Goal: Navigation & Orientation: Find specific page/section

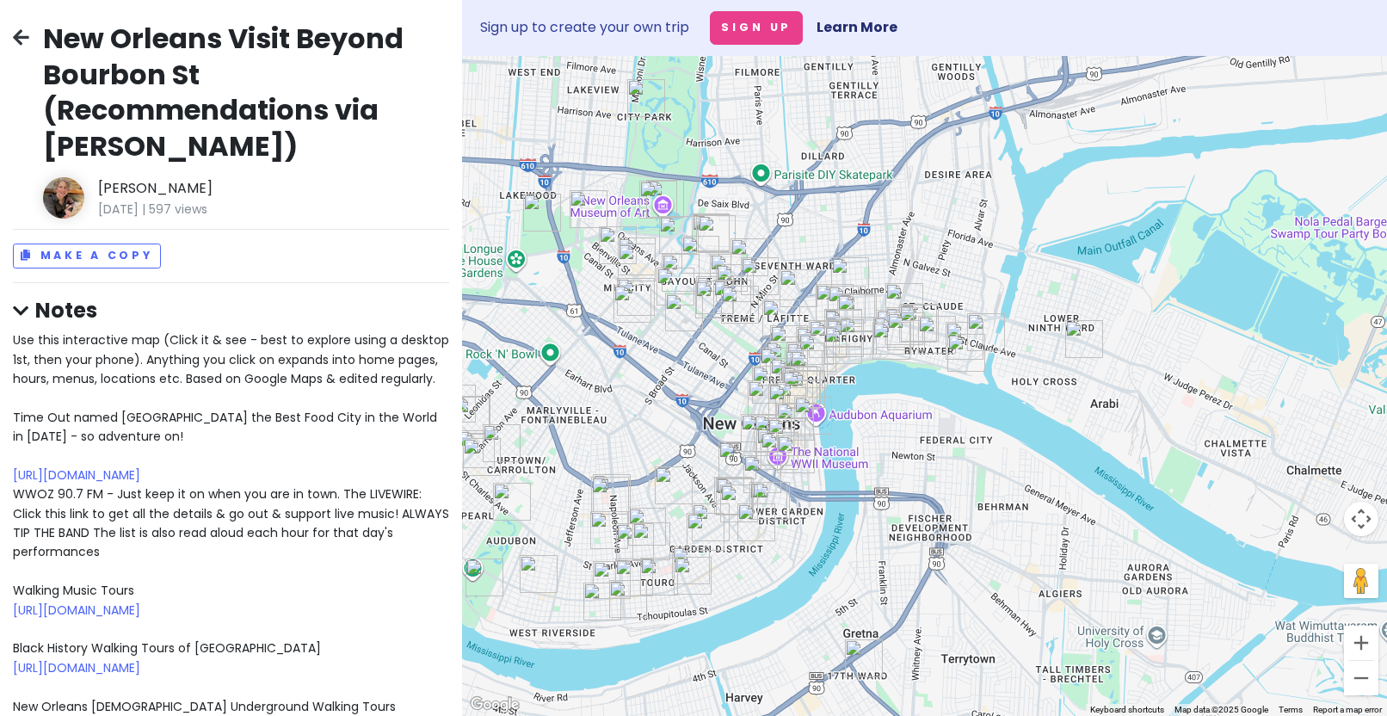
drag, startPoint x: 941, startPoint y: 626, endPoint x: 947, endPoint y: 474, distance: 151.6
click at [947, 473] on div at bounding box center [924, 386] width 925 height 660
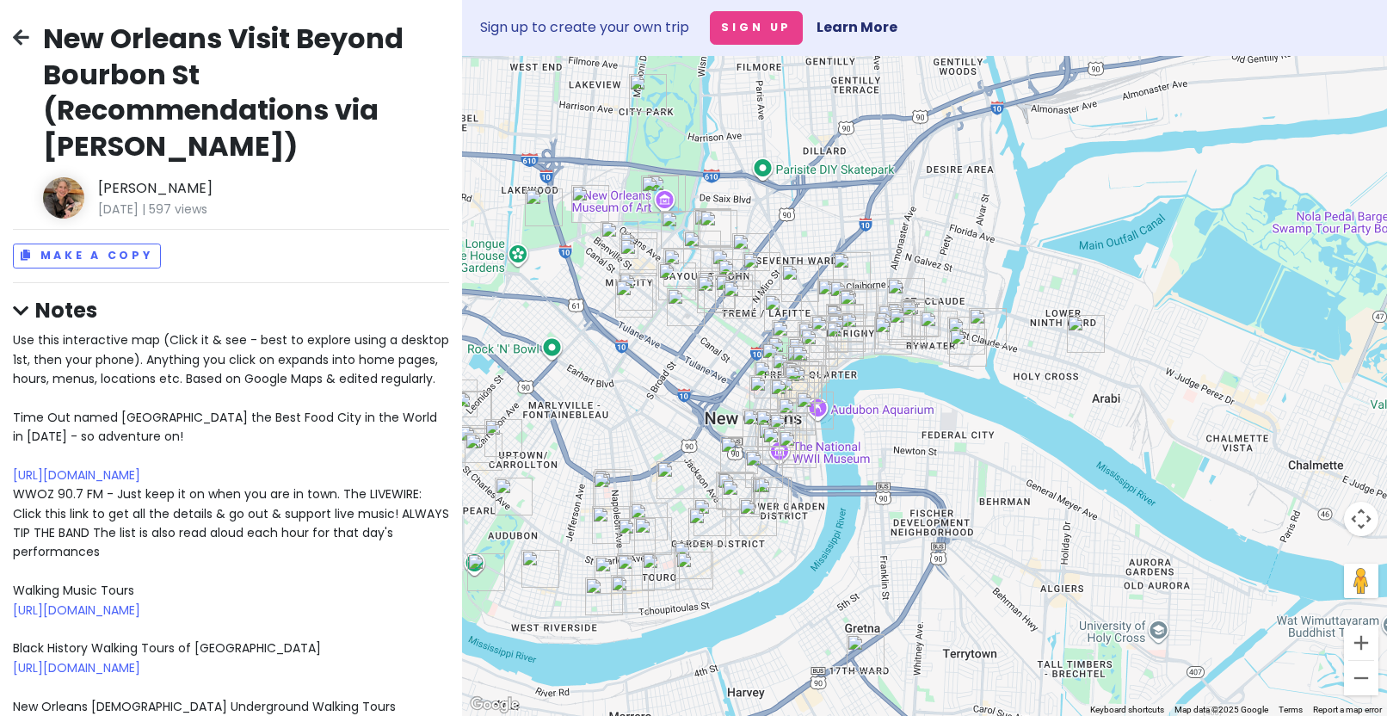
click at [731, 293] on img "Dooky Chase Restaurant" at bounding box center [742, 300] width 38 height 38
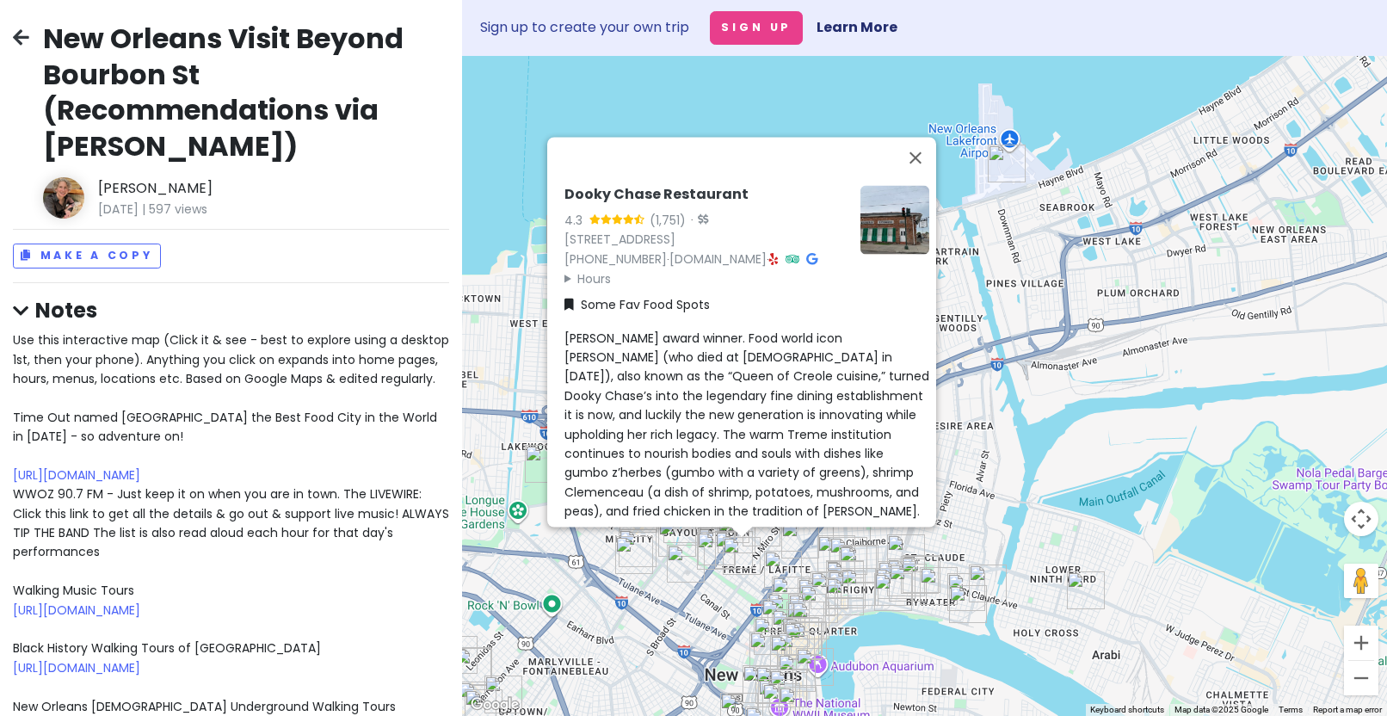
click at [905, 548] on img "N7" at bounding box center [906, 553] width 38 height 38
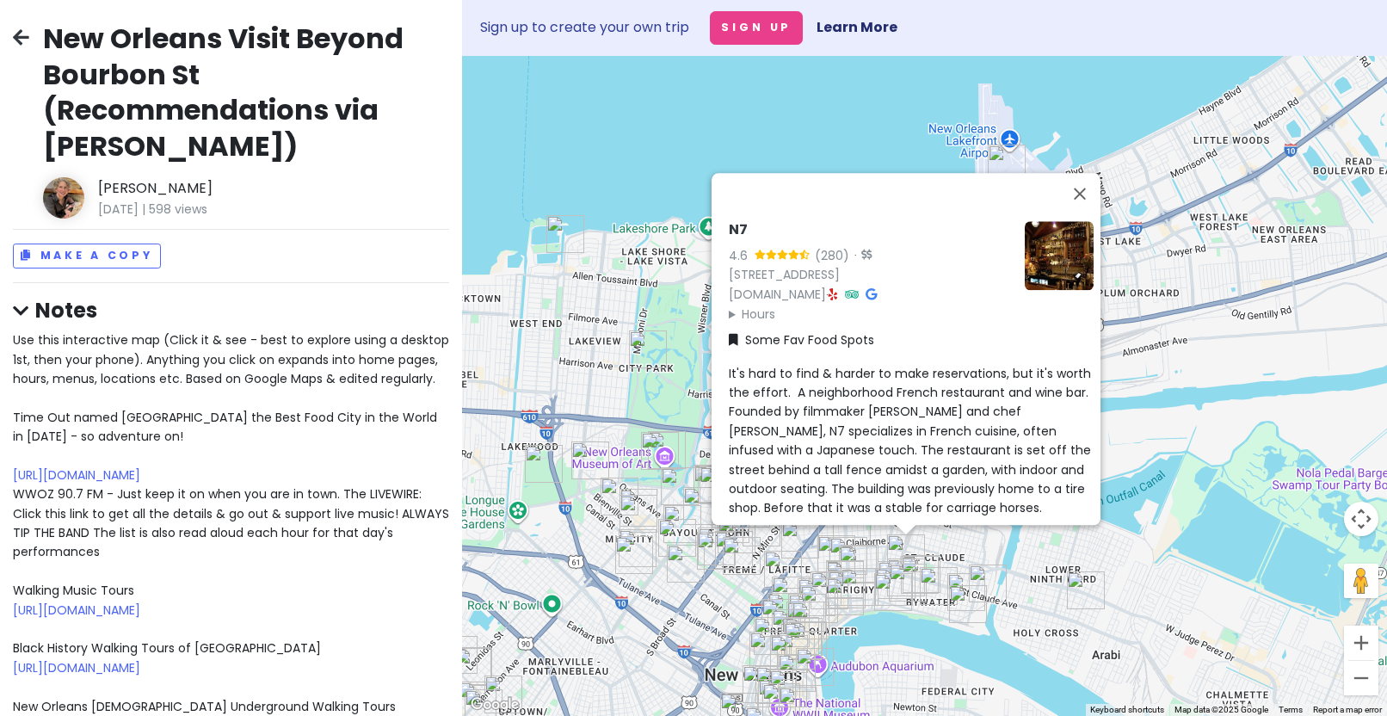
click at [935, 588] on img "Bywater Bakery" at bounding box center [939, 586] width 38 height 38
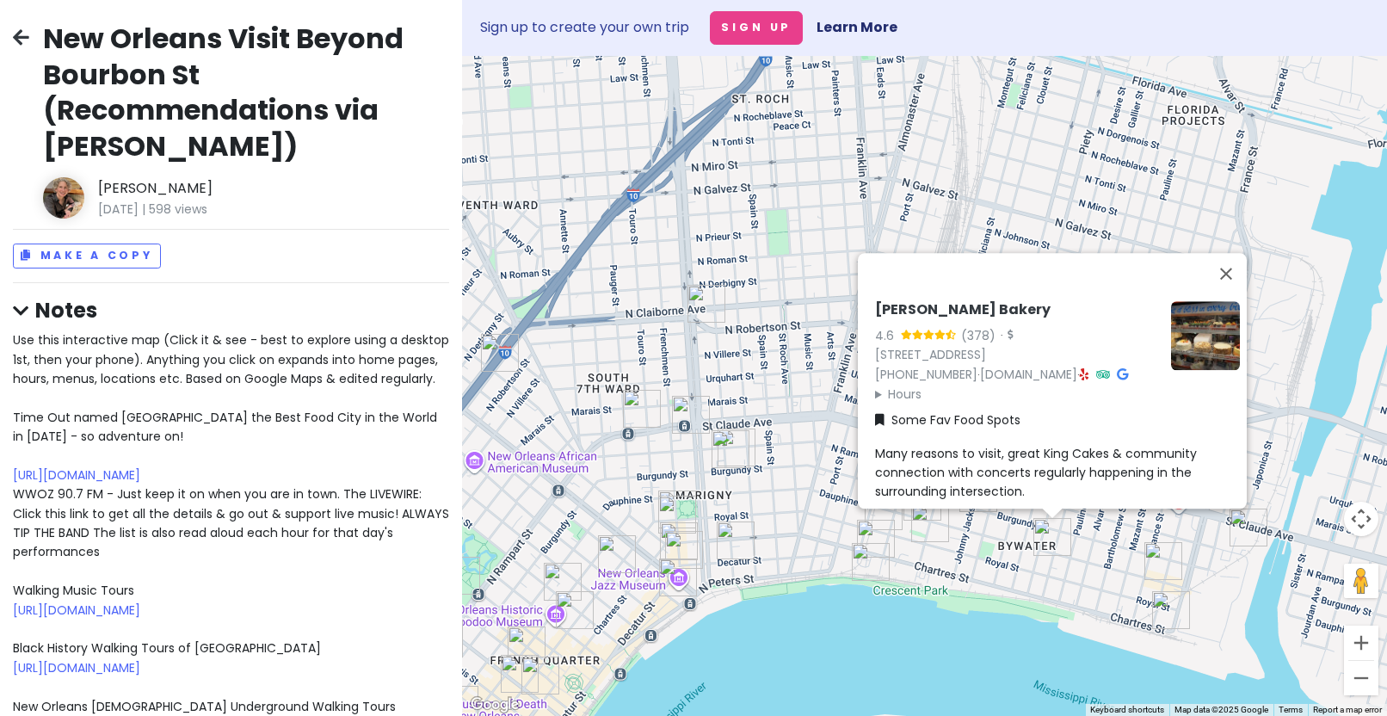
click at [737, 540] on img "Paladar 511" at bounding box center [736, 541] width 38 height 38
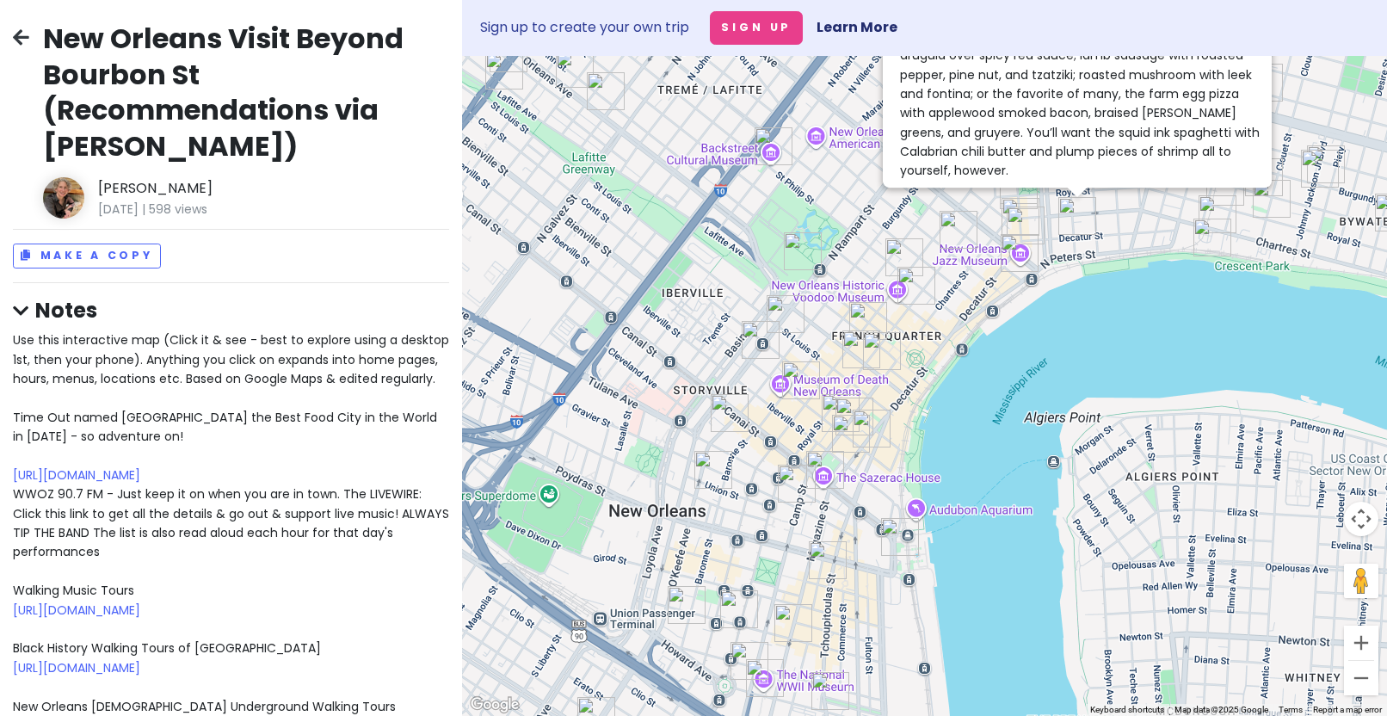
drag, startPoint x: 748, startPoint y: 596, endPoint x: 1106, endPoint y: 220, distance: 518.7
click at [1106, 220] on div "Paladar 511 4.7 (434) · [STREET_ADDRESS] [PHONE_NUMBER] · [DOMAIN_NAME] · Hours…" at bounding box center [924, 386] width 925 height 660
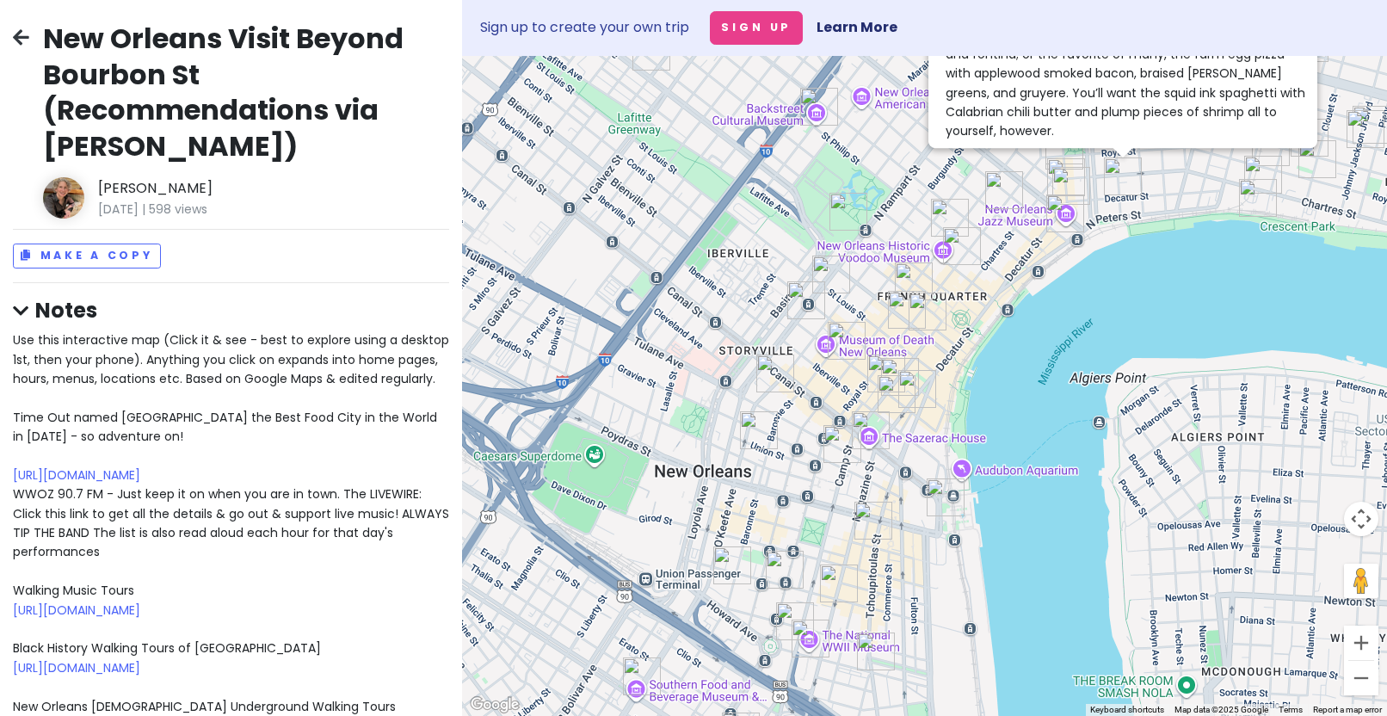
click at [872, 645] on img "Cochon Restaurant" at bounding box center [876, 652] width 38 height 38
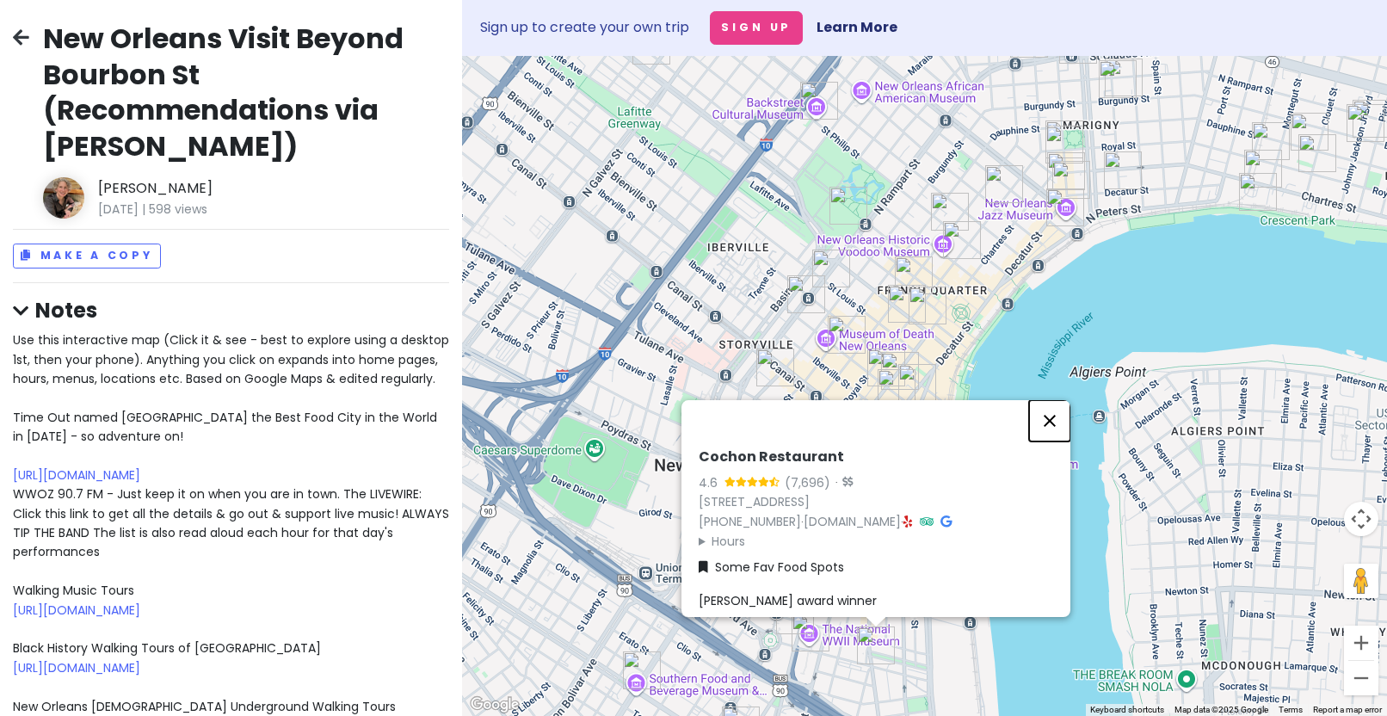
click at [1056, 406] on button "Close" at bounding box center [1049, 420] width 41 height 41
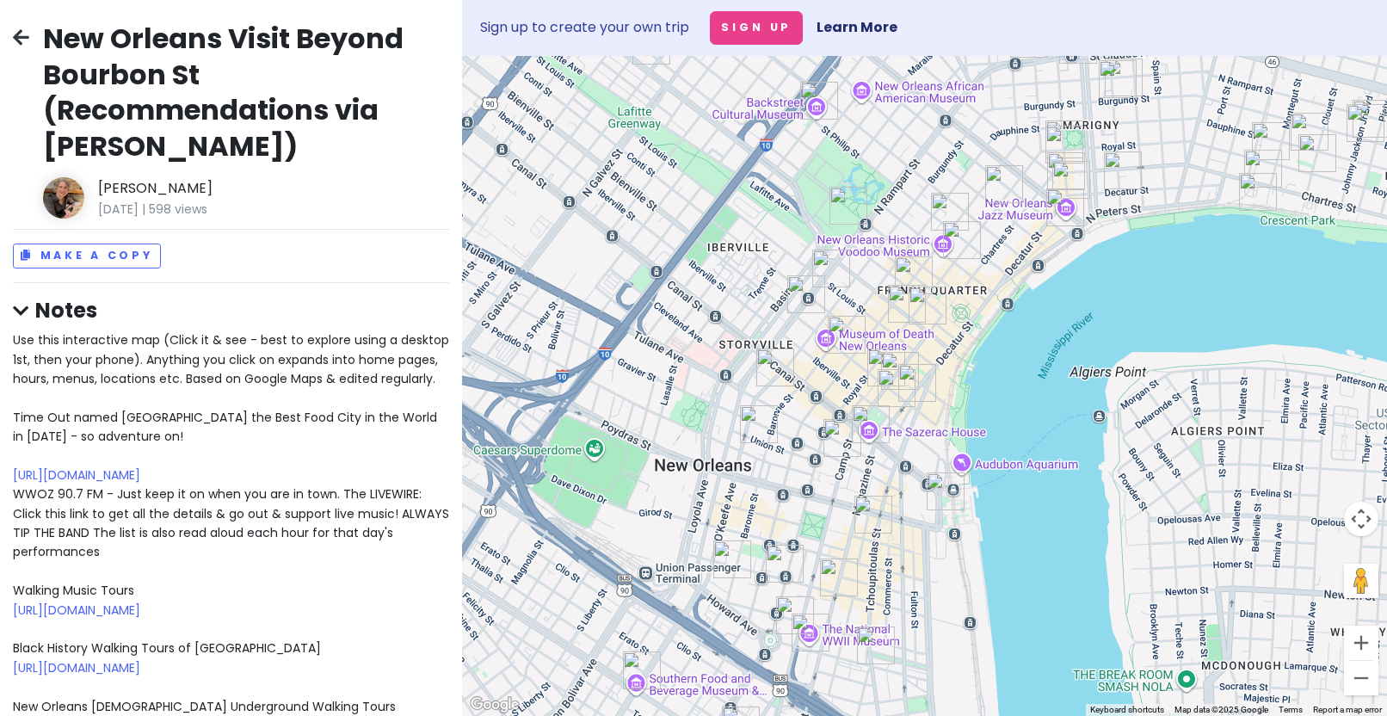
click at [824, 259] on img "Jewel of the South" at bounding box center [831, 269] width 38 height 38
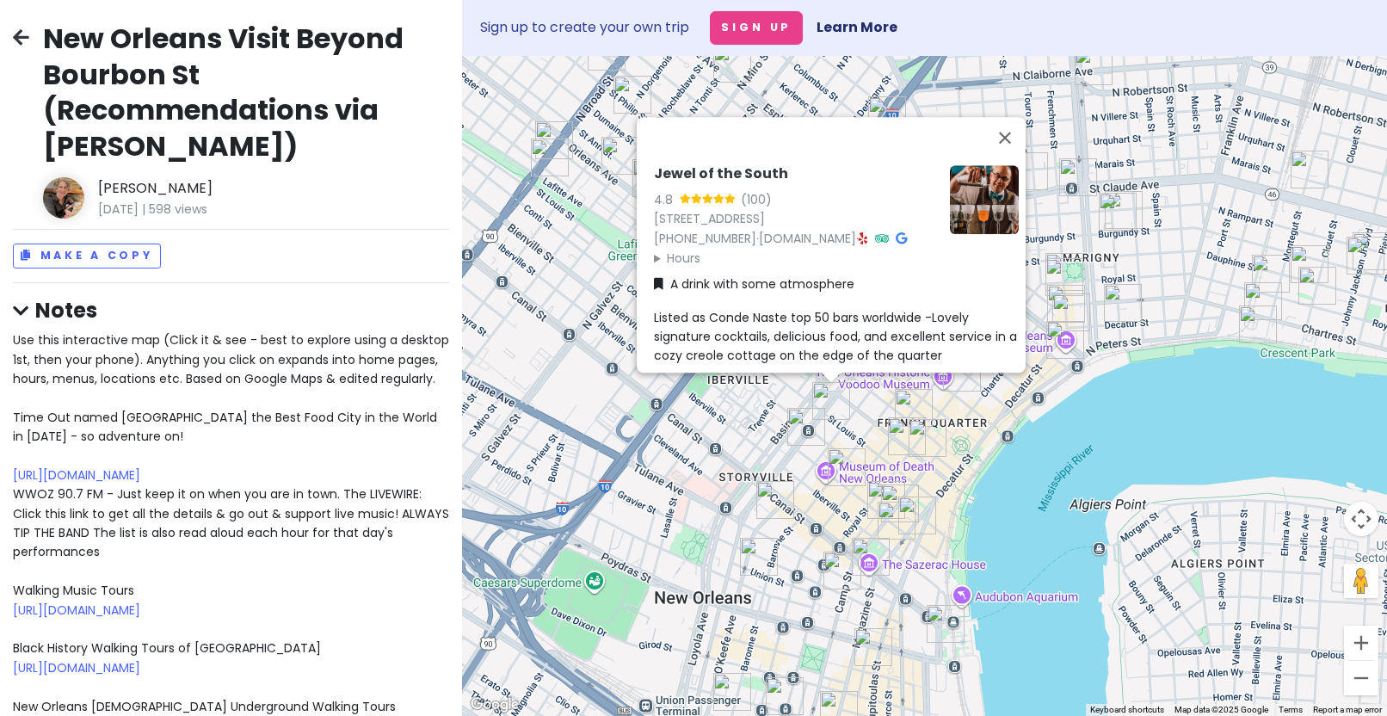
click at [941, 624] on img "Chandelier Bar" at bounding box center [946, 624] width 38 height 38
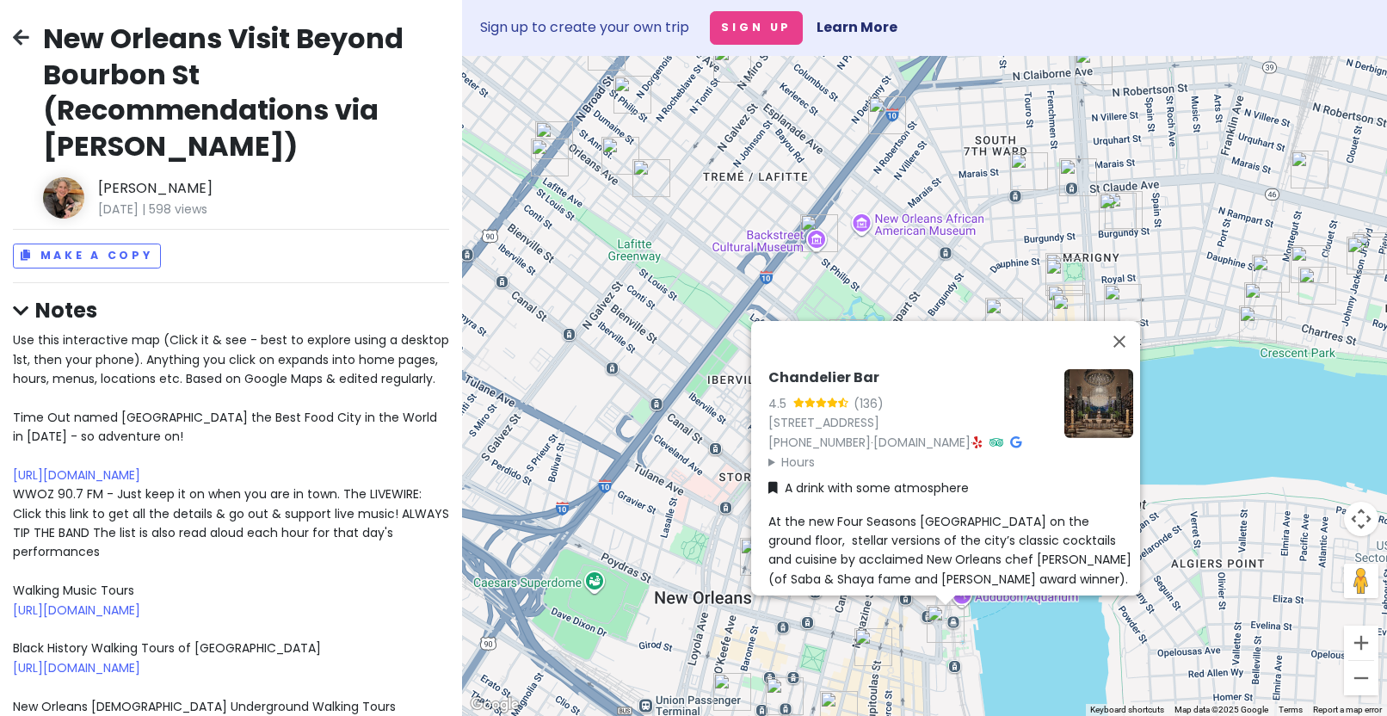
click at [618, 155] on img "Gabrielle Restaurant" at bounding box center [621, 156] width 38 height 38
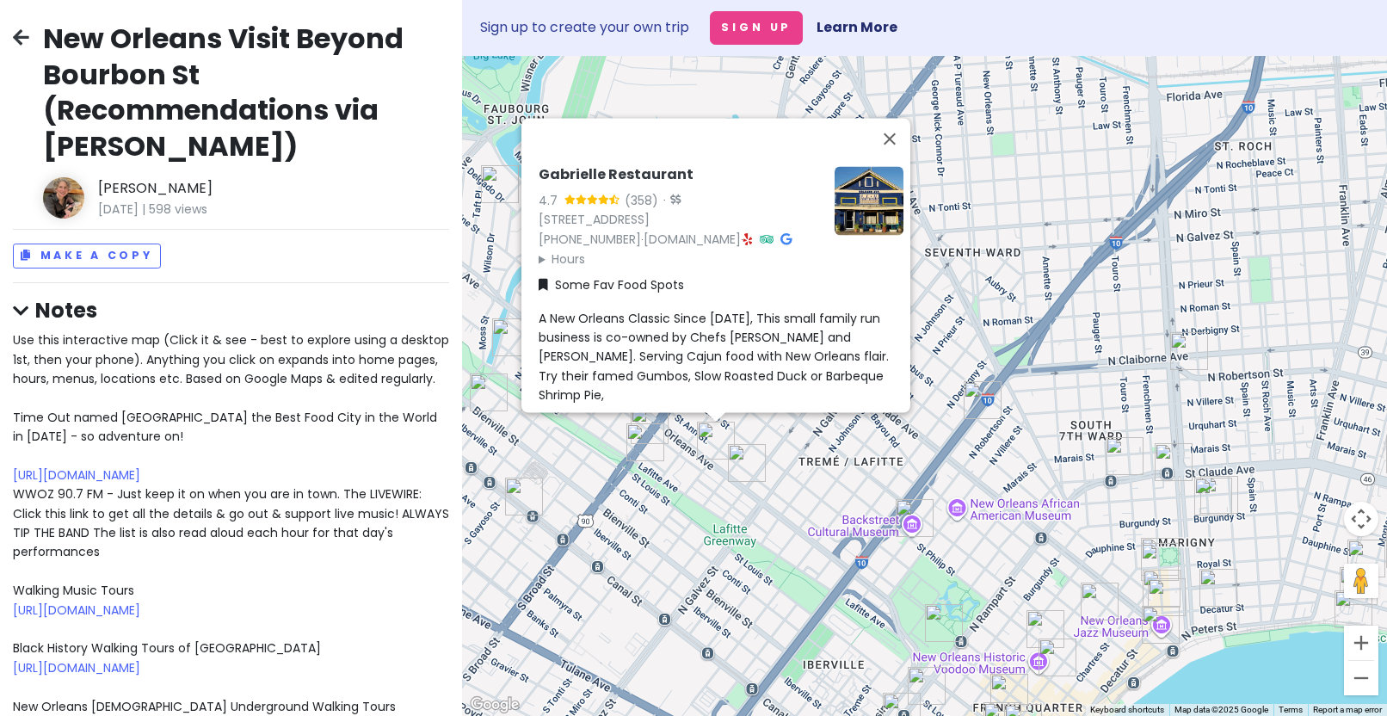
click at [740, 448] on img "Dooky Chase Restaurant" at bounding box center [747, 463] width 38 height 38
